Goal: Information Seeking & Learning: Learn about a topic

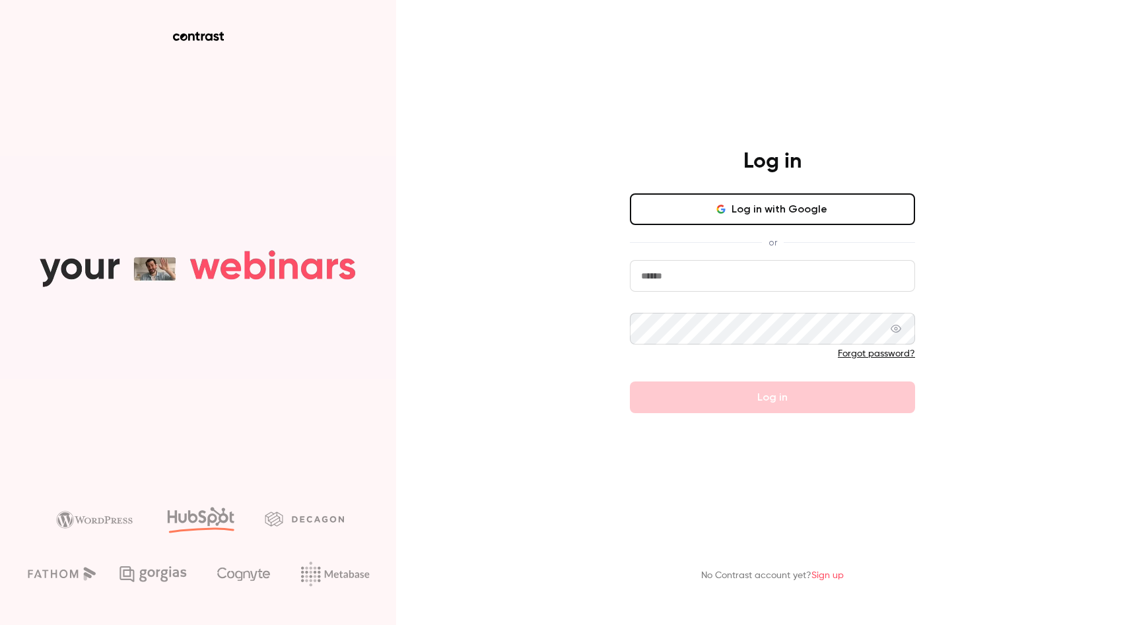
click at [770, 201] on button "Log in with Google" at bounding box center [772, 209] width 285 height 32
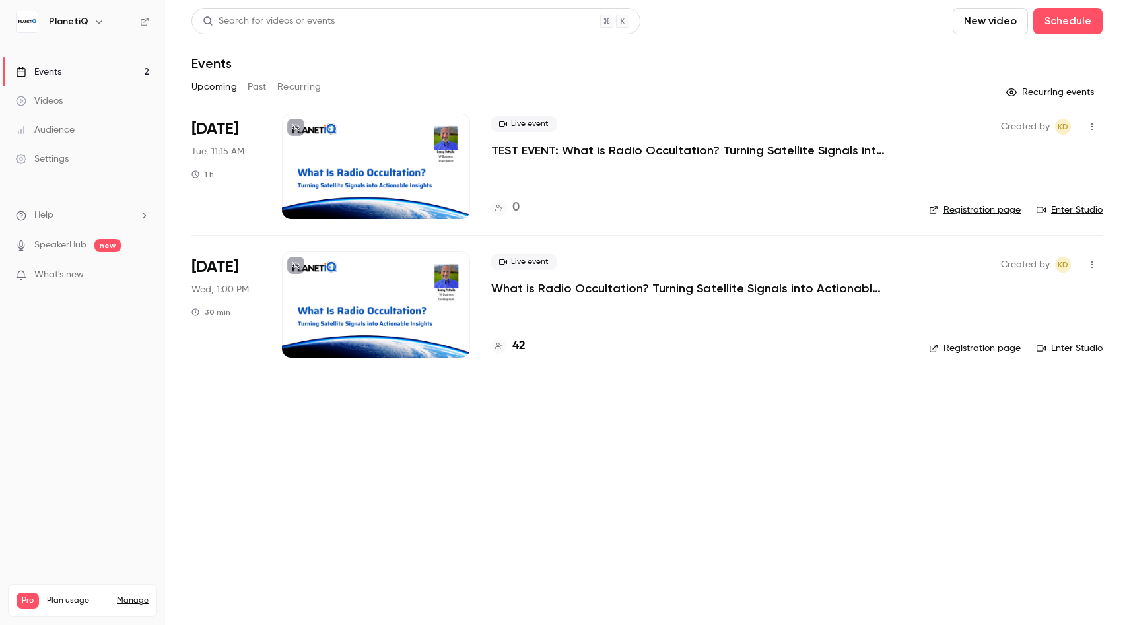
click at [1082, 211] on link "Enter Studio" at bounding box center [1069, 209] width 66 height 13
click at [51, 162] on div "Settings" at bounding box center [42, 158] width 53 height 13
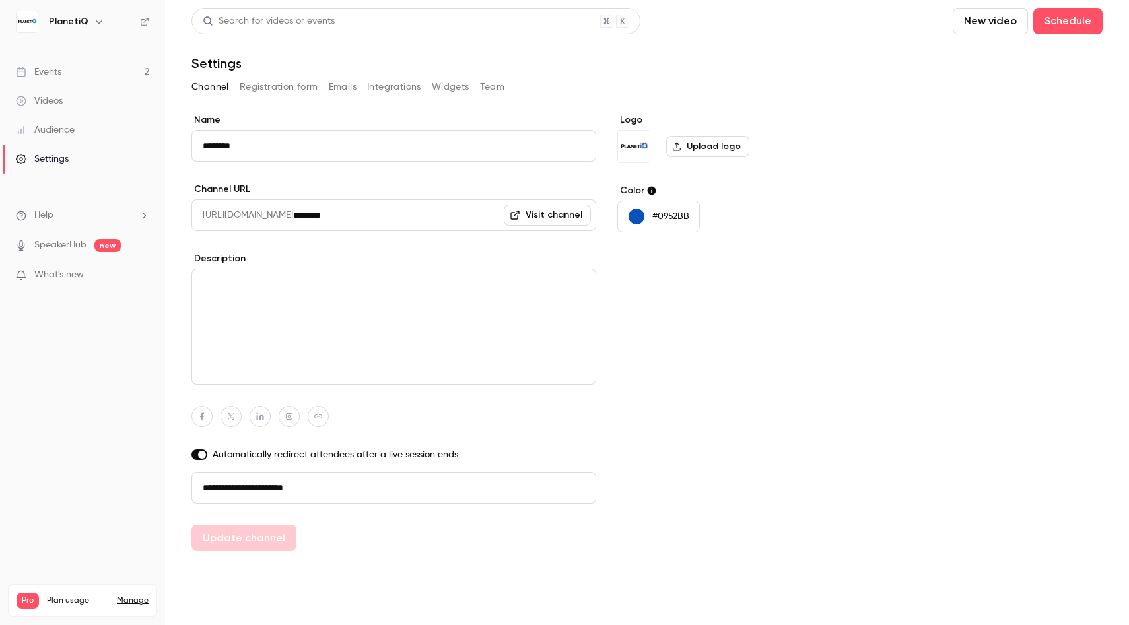
click at [286, 90] on button "Registration form" at bounding box center [279, 87] width 79 height 21
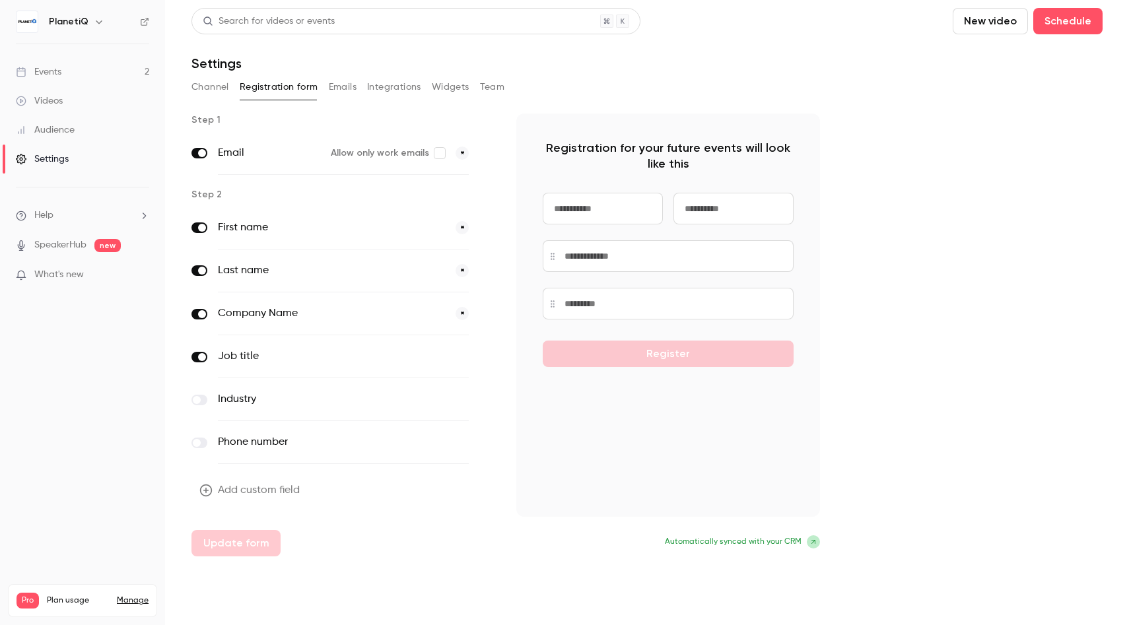
click at [336, 88] on button "Emails" at bounding box center [343, 87] width 28 height 21
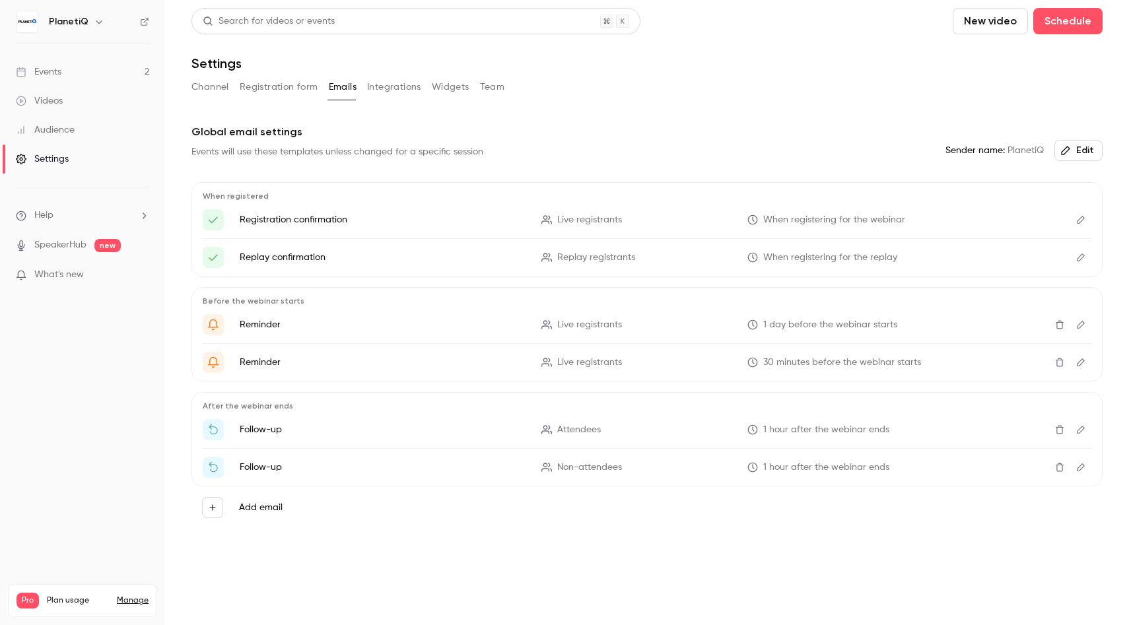
click at [383, 88] on button "Integrations" at bounding box center [394, 87] width 54 height 21
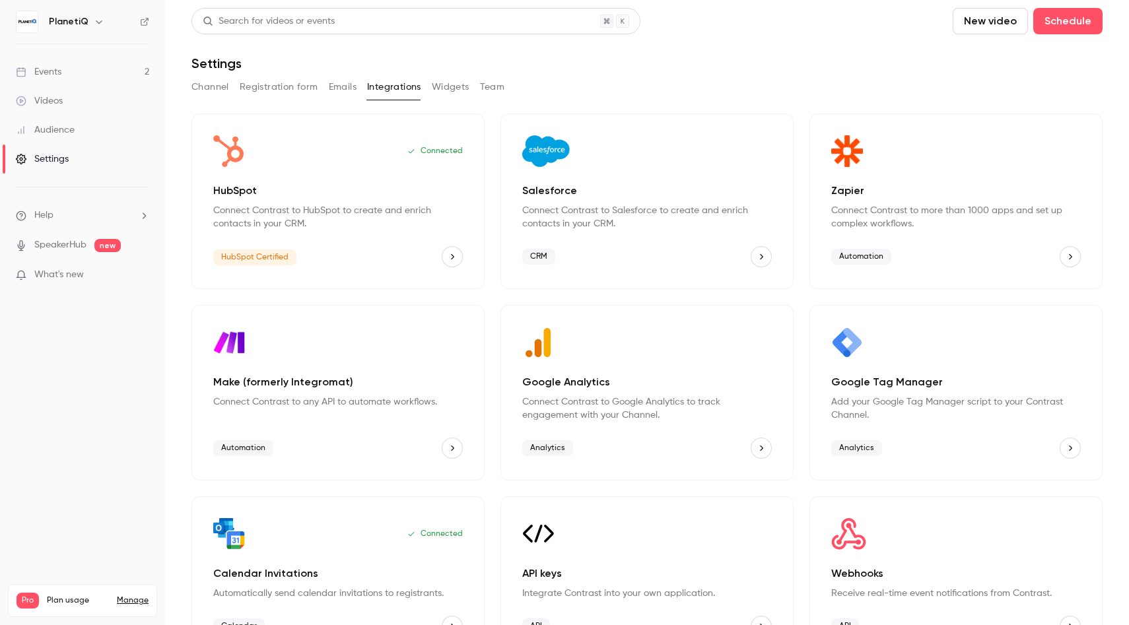
click at [440, 85] on button "Widgets" at bounding box center [451, 87] width 38 height 21
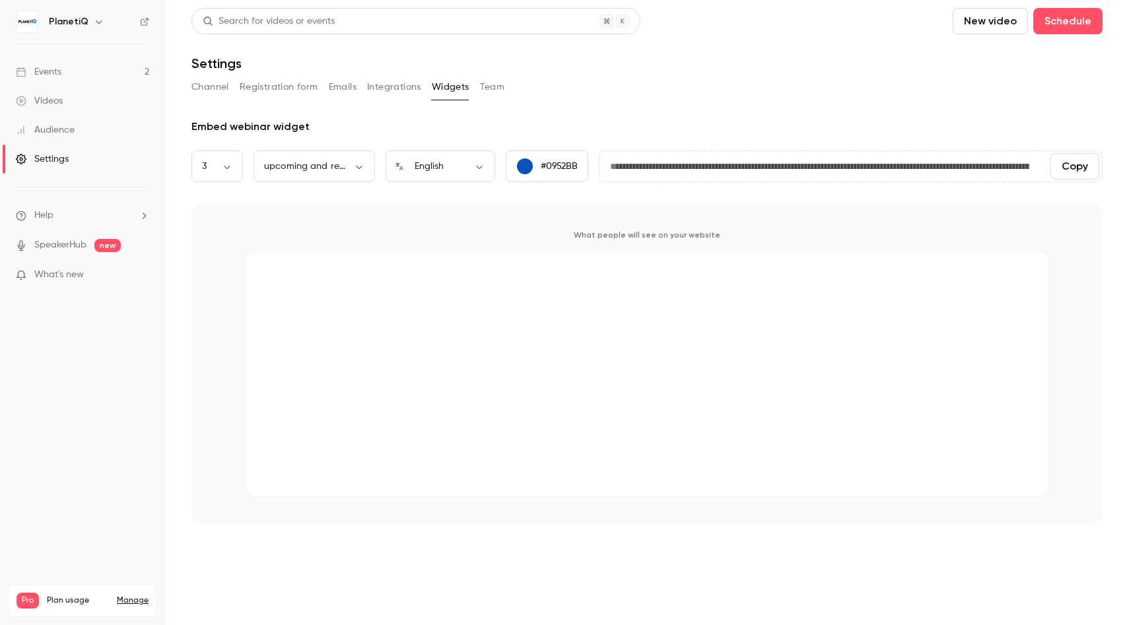
click at [490, 84] on button "Team" at bounding box center [492, 87] width 25 height 21
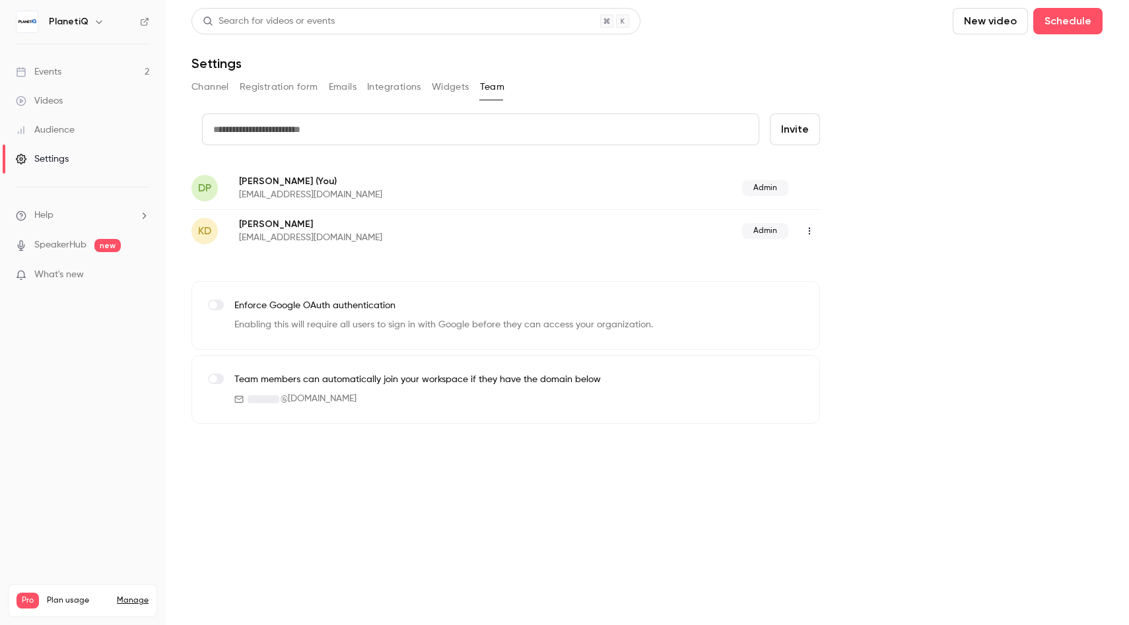
click at [75, 24] on h6 "PlanetiQ" at bounding box center [69, 21] width 40 height 13
click at [94, 21] on icon "button" at bounding box center [99, 22] width 11 height 11
click at [93, 22] on div at bounding box center [564, 312] width 1129 height 625
click at [90, 74] on link "Events 2" at bounding box center [82, 71] width 165 height 29
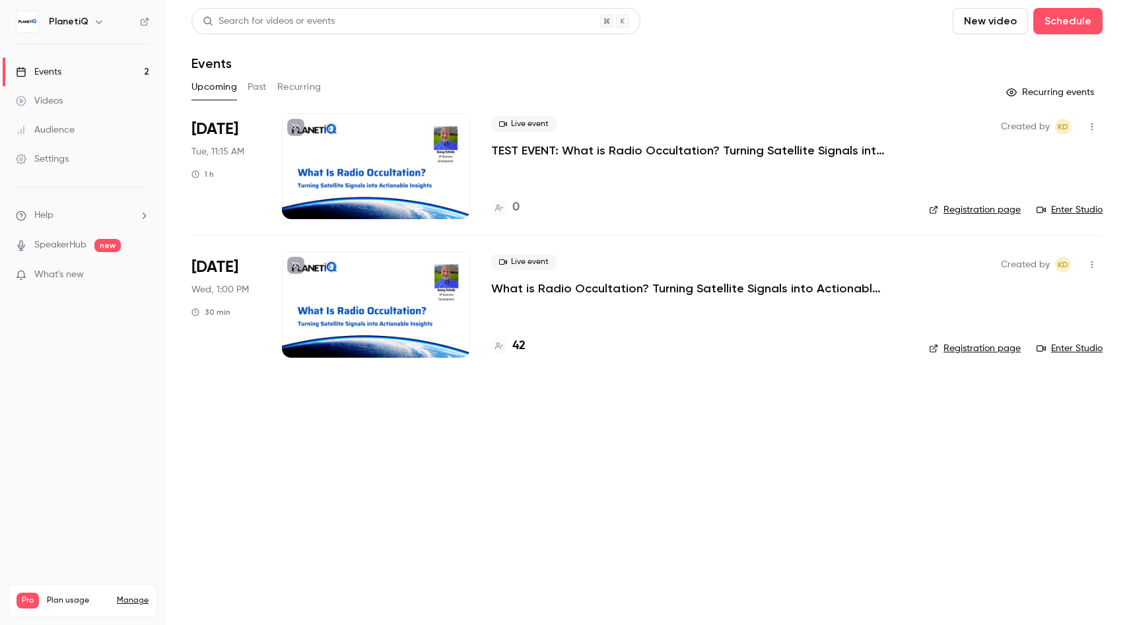
click at [591, 151] on p "TEST EVENT: What is Radio Occultation? Turning Satellite Signals into Actionabl…" at bounding box center [689, 151] width 396 height 16
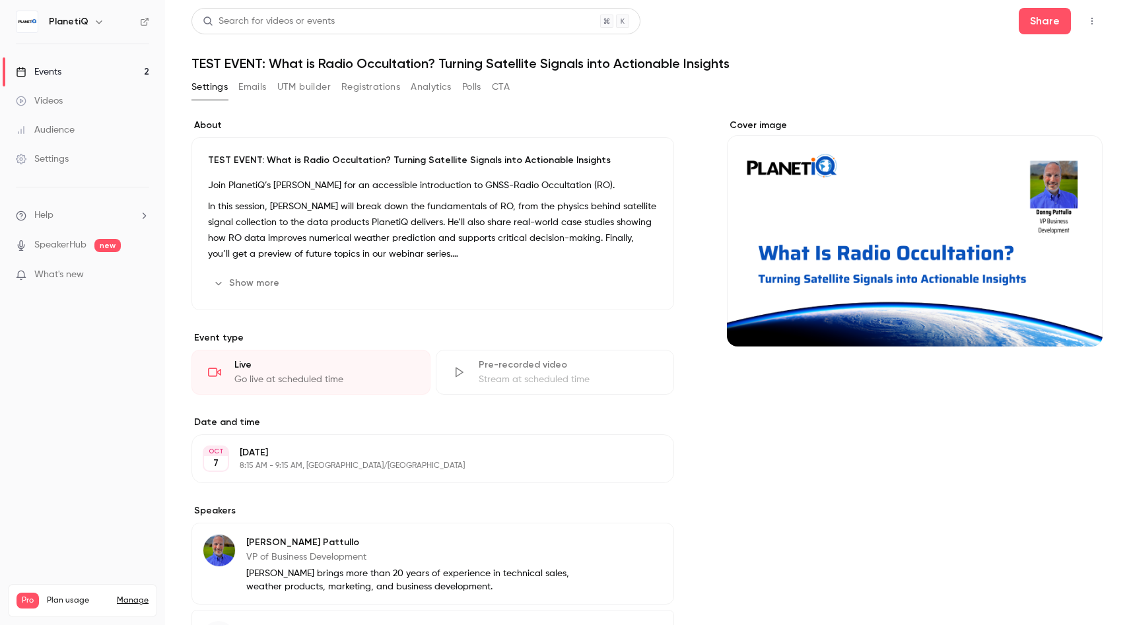
click at [55, 67] on div "Events" at bounding box center [39, 71] width 46 height 13
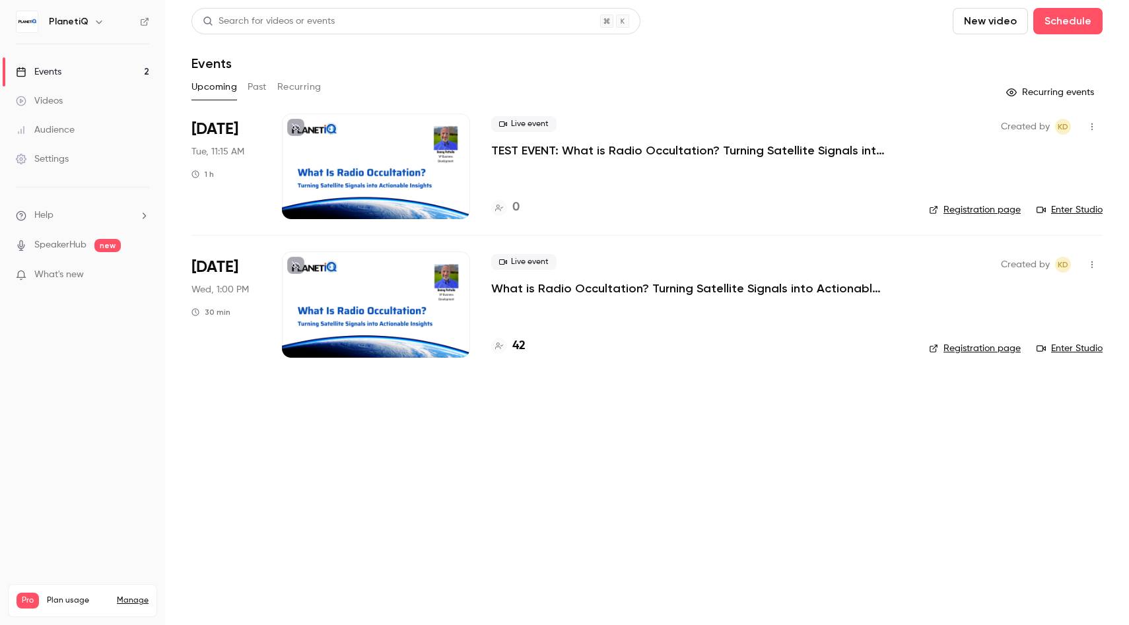
click at [63, 19] on h6 "PlanetiQ" at bounding box center [69, 21] width 40 height 13
click at [92, 28] on button "button" at bounding box center [99, 22] width 16 height 16
click at [80, 21] on div at bounding box center [564, 312] width 1129 height 625
click at [1088, 207] on link "Enter Studio" at bounding box center [1069, 209] width 66 height 13
click at [96, 23] on icon "button" at bounding box center [99, 21] width 6 height 3
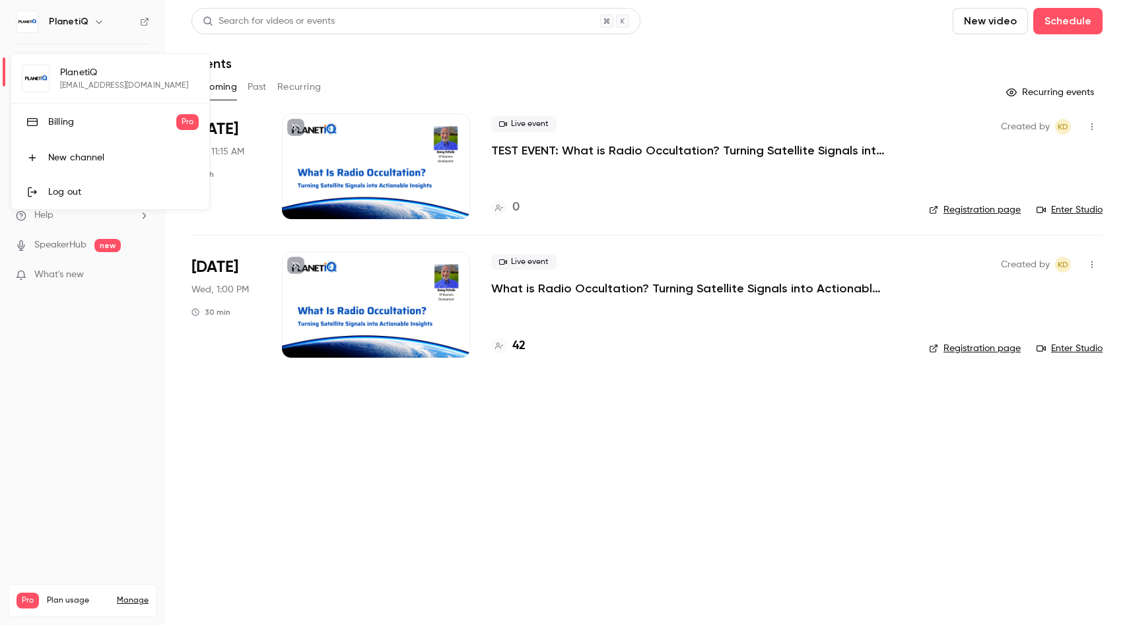
click at [96, 23] on div at bounding box center [564, 312] width 1129 height 625
click at [1077, 209] on link "Enter Studio" at bounding box center [1069, 209] width 66 height 13
click at [1092, 207] on link "Enter Studio" at bounding box center [1069, 209] width 66 height 13
